Goal: Answer question/provide support: Share knowledge or assist other users

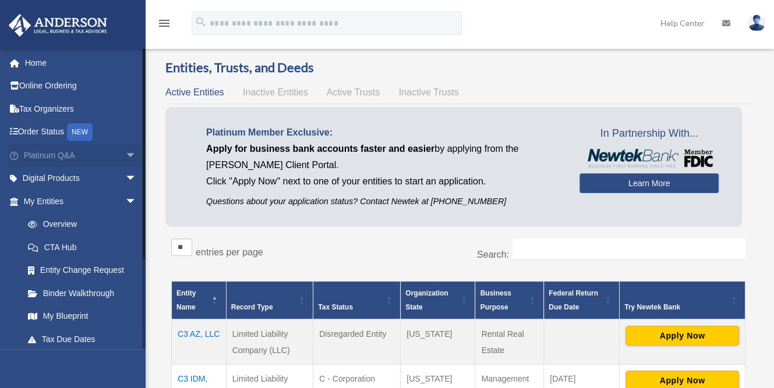
scroll to position [6, 0]
click at [112, 151] on link "Platinum Q&A arrow_drop_down" at bounding box center [81, 155] width 146 height 23
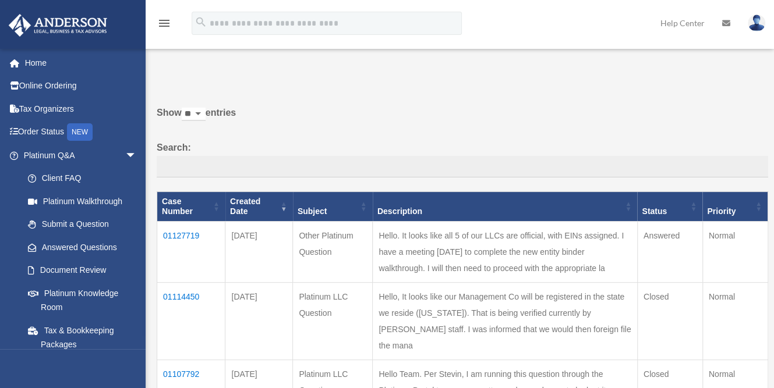
click at [192, 225] on td "01127719" at bounding box center [191, 251] width 68 height 61
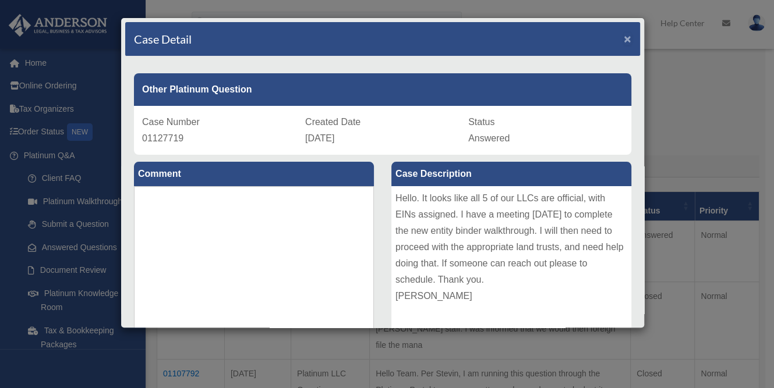
click at [624, 40] on span "×" at bounding box center [628, 38] width 8 height 13
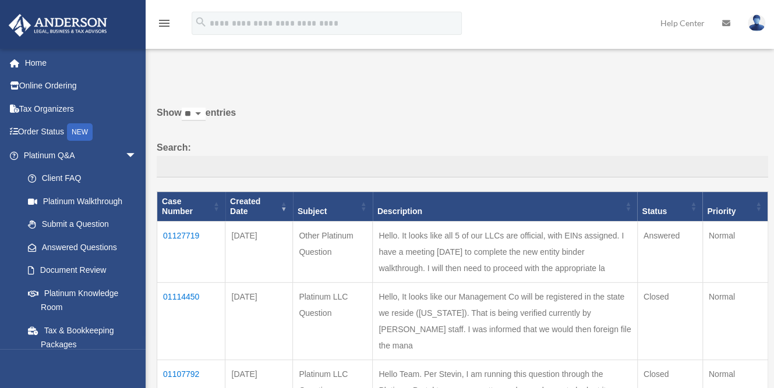
click at [190, 224] on td "01127719" at bounding box center [191, 251] width 68 height 61
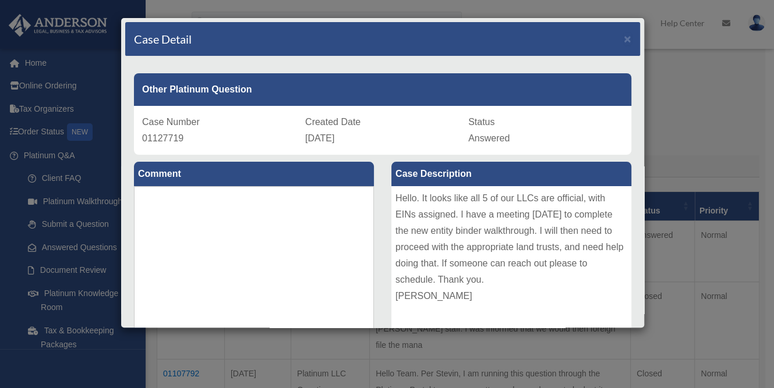
click at [394, 199] on div "Hello. It looks like all 5 of our LLCs are official, with EINs assigned. I have…" at bounding box center [511, 273] width 240 height 175
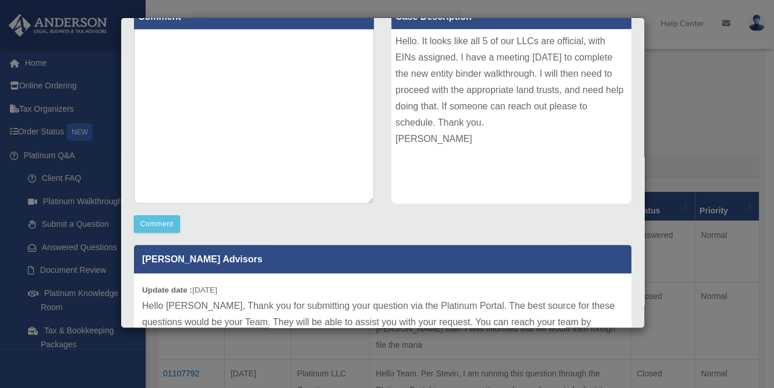
scroll to position [153, 0]
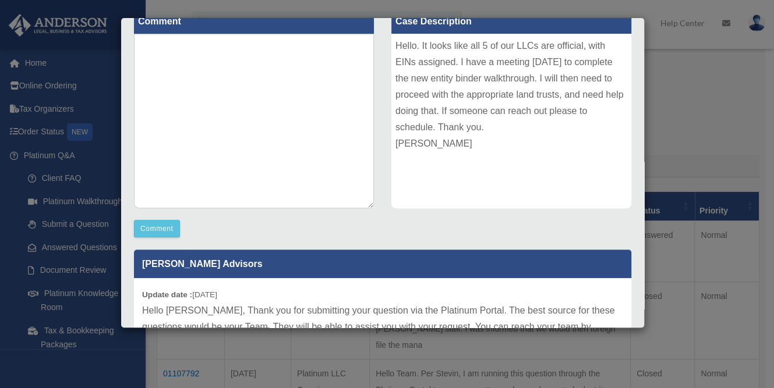
drag, startPoint x: 392, startPoint y: 197, endPoint x: 553, endPoint y: 152, distance: 167.6
click at [553, 152] on div "Hello. It looks like all 5 of our LLCs are official, with EINs assigned. I have…" at bounding box center [511, 121] width 240 height 175
copy div "Hello. It looks like all 5 of our LLCs are official, with EINs assigned. I have…"
click at [514, 135] on div "Hello. It looks like all 5 of our LLCs are official, with EINs assigned. I have…" at bounding box center [511, 121] width 240 height 175
